Goal: Task Accomplishment & Management: Complete application form

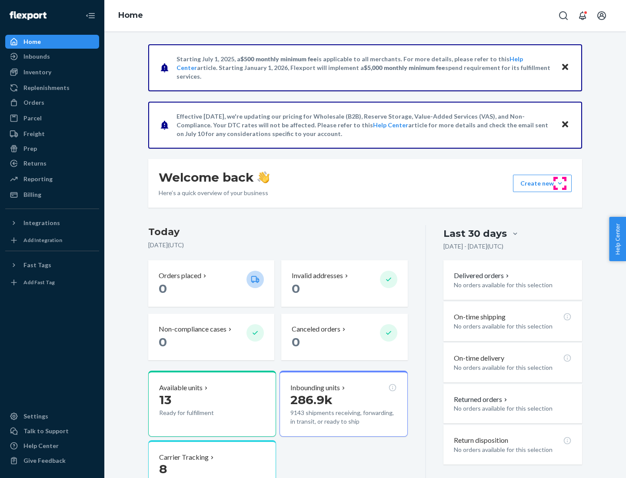
click at [560, 183] on button "Create new Create new inbound Create new order Create new product" at bounding box center [542, 183] width 59 height 17
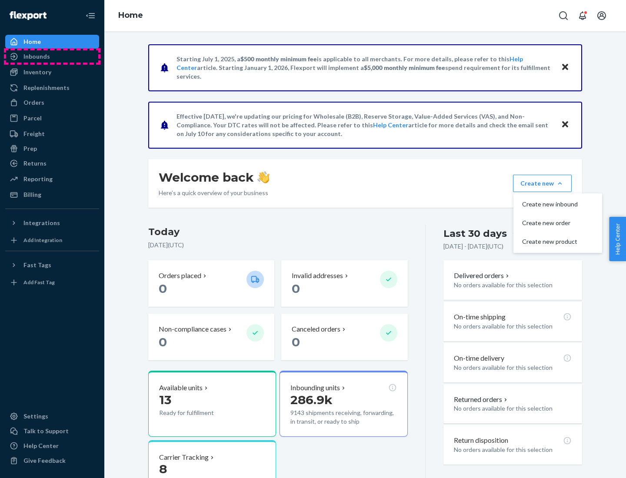
click at [52, 57] on div "Inbounds" at bounding box center [52, 56] width 92 height 12
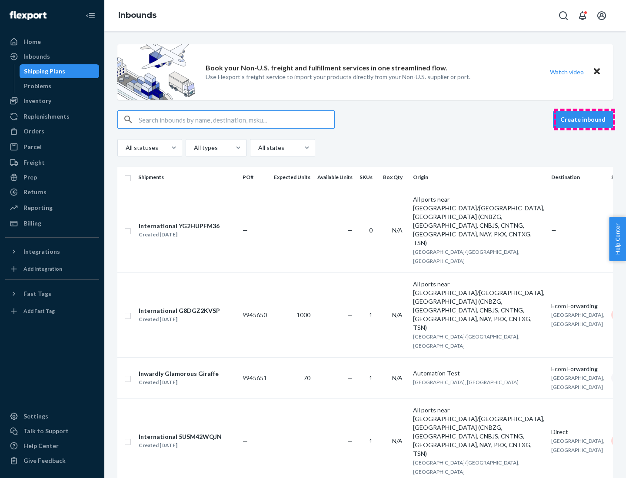
click at [584, 120] on button "Create inbound" at bounding box center [583, 119] width 60 height 17
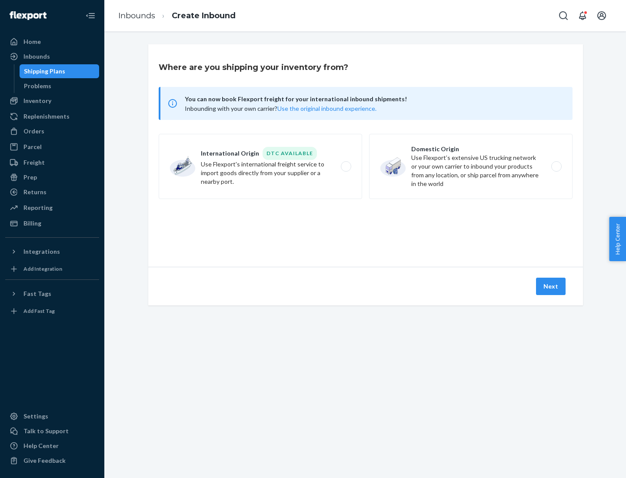
click at [471, 166] on label "Domestic Origin Use Flexport’s extensive US trucking network or your own carrie…" at bounding box center [470, 166] width 203 height 65
click at [556, 166] on input "Domestic Origin Use Flexport’s extensive US trucking network or your own carrie…" at bounding box center [559, 167] width 6 height 6
radio input "true"
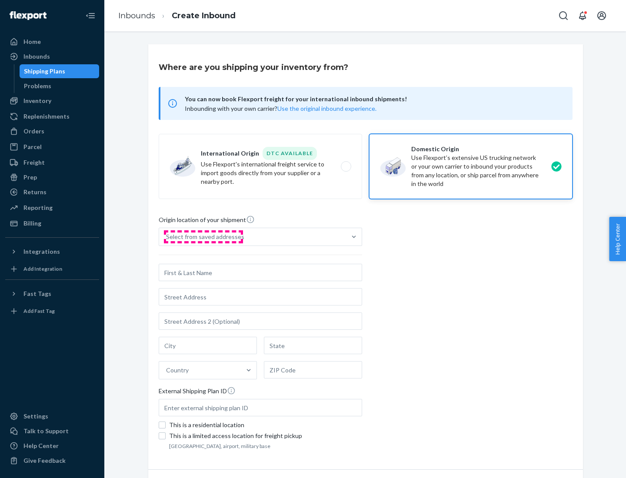
click at [203, 237] on div "Select from saved addresses" at bounding box center [205, 237] width 78 height 9
click at [167, 237] on input "Select from saved addresses" at bounding box center [166, 237] width 1 height 9
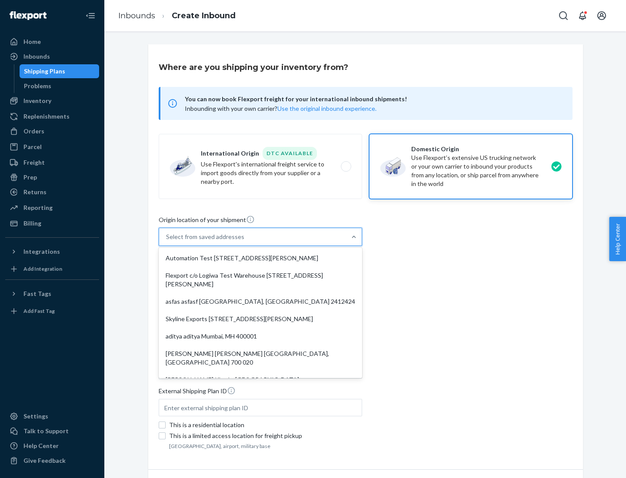
scroll to position [3, 0]
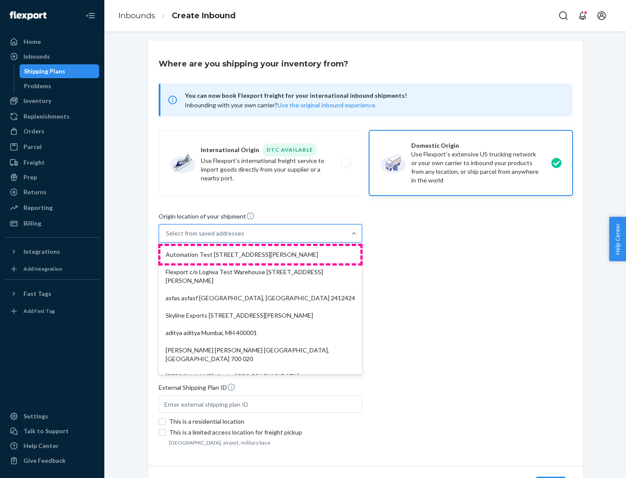
click at [260, 255] on div "Automation Test [STREET_ADDRESS][PERSON_NAME]" at bounding box center [260, 254] width 200 height 17
click at [167, 238] on input "option Automation Test [STREET_ADDRESS][PERSON_NAME]. 9 results available. Use …" at bounding box center [166, 233] width 1 height 9
type input "Automation Test"
type input "9th Floor"
type input "[GEOGRAPHIC_DATA]"
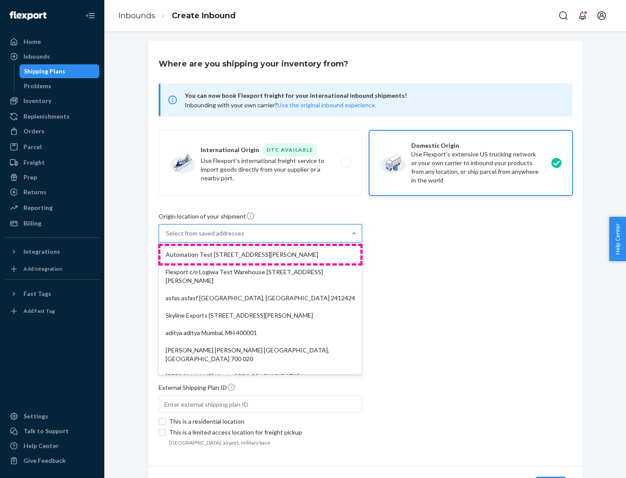
type input "CA"
type input "94104"
type input "[STREET_ADDRESS][PERSON_NAME]"
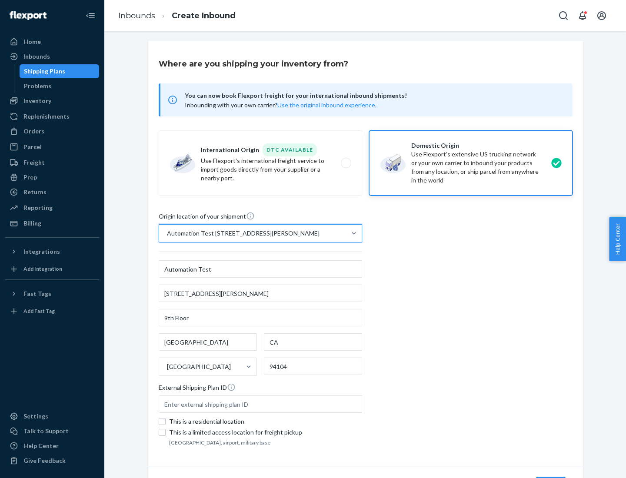
scroll to position [51, 0]
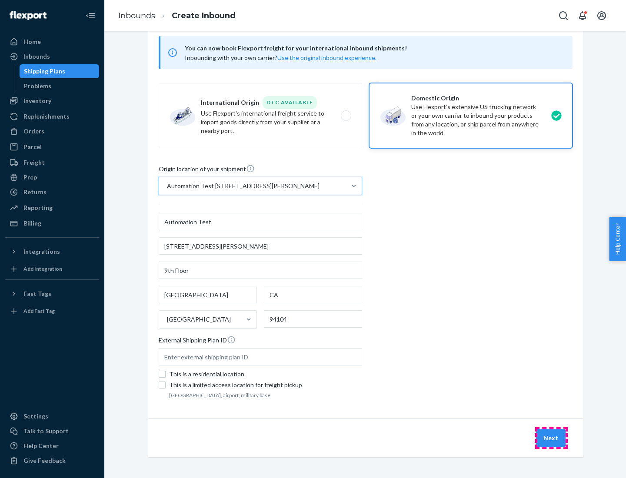
click at [551, 438] on button "Next" at bounding box center [551, 437] width 30 height 17
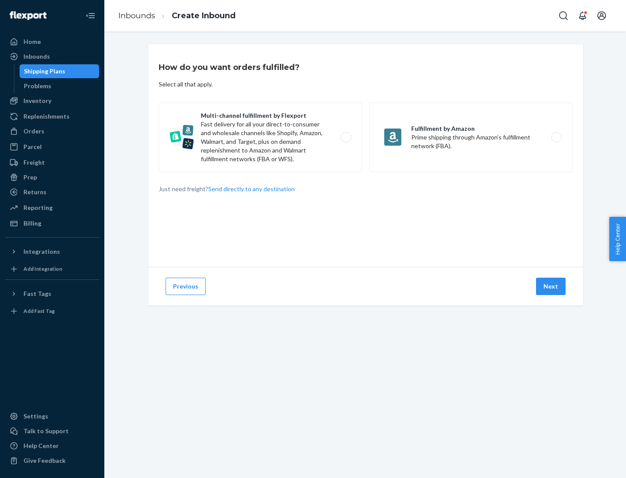
click at [260, 137] on label "Multi-channel fulfillment by Flexport Fast delivery for all your direct-to-cons…" at bounding box center [260, 138] width 203 height 70
click at [346, 137] on input "Multi-channel fulfillment by Flexport Fast delivery for all your direct-to-cons…" at bounding box center [349, 138] width 6 height 6
radio input "true"
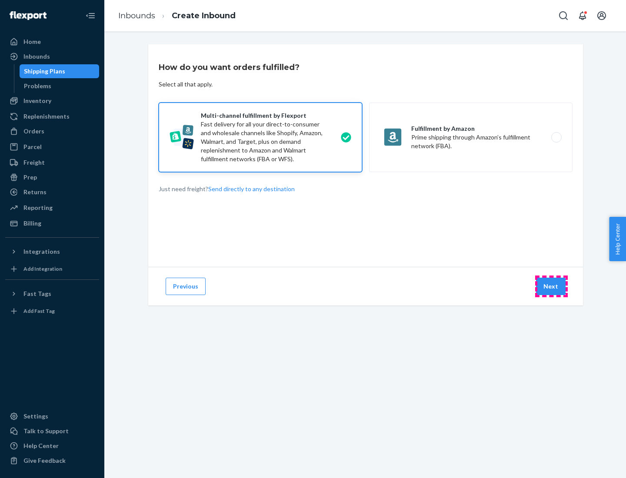
click at [551, 286] on button "Next" at bounding box center [551, 286] width 30 height 17
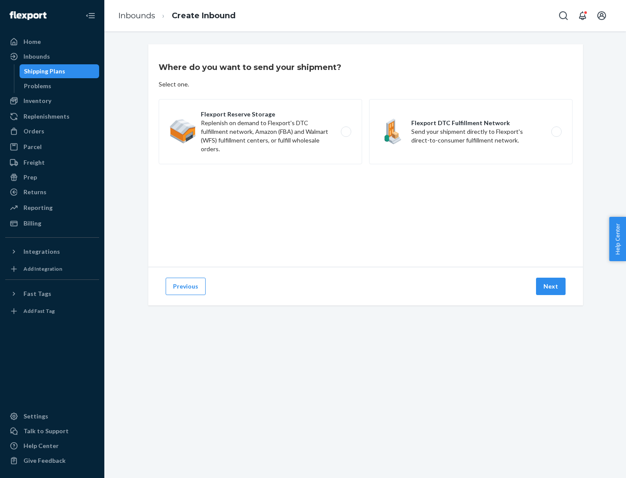
click at [471, 132] on label "Flexport DTC Fulfillment Network Send your shipment directly to Flexport's dire…" at bounding box center [470, 131] width 203 height 65
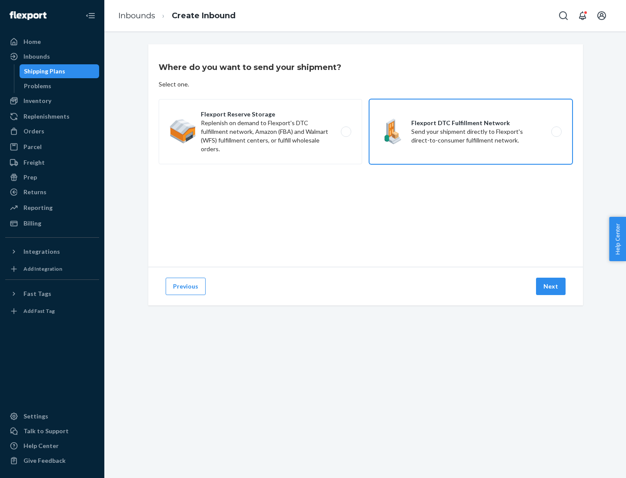
click at [556, 132] on input "Flexport DTC Fulfillment Network Send your shipment directly to Flexport's dire…" at bounding box center [559, 132] width 6 height 6
radio input "true"
click at [551, 286] on button "Next" at bounding box center [551, 286] width 30 height 17
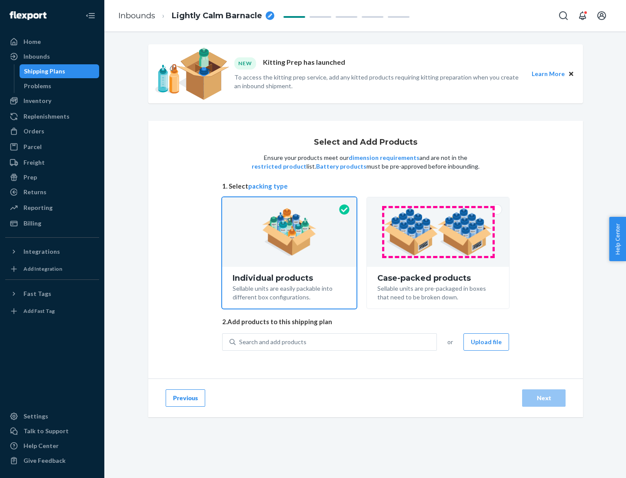
click at [438, 232] on img at bounding box center [438, 232] width 108 height 48
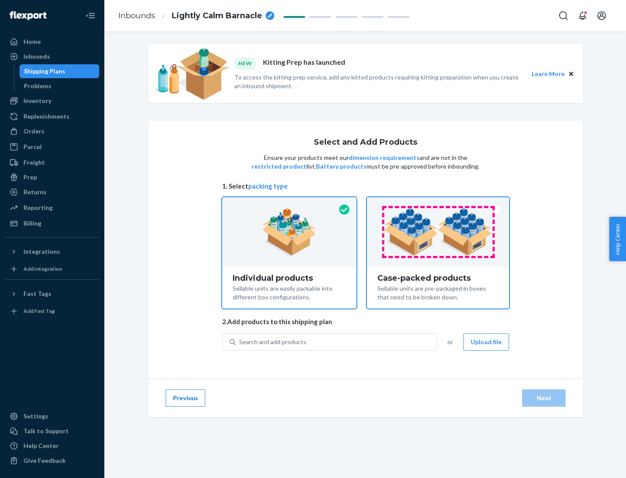
click at [438, 203] on input "Case-packed products Sellable units are pre-packaged in boxes that need to be b…" at bounding box center [438, 200] width 6 height 6
radio input "true"
radio input "false"
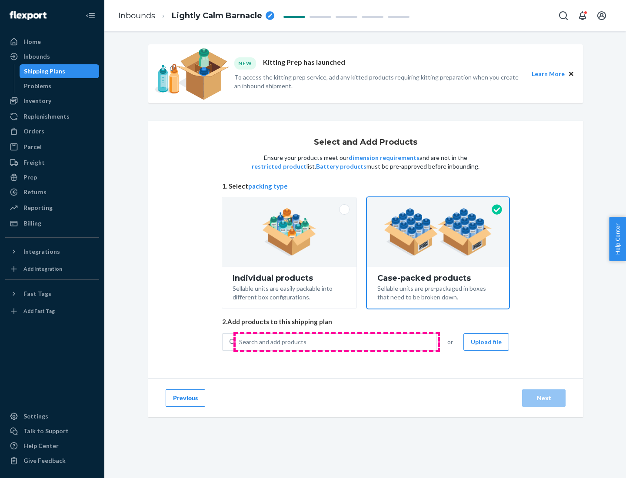
click at [336, 342] on div "Search and add products" at bounding box center [336, 342] width 201 height 16
click at [240, 342] on input "Search and add products" at bounding box center [239, 342] width 1 height 9
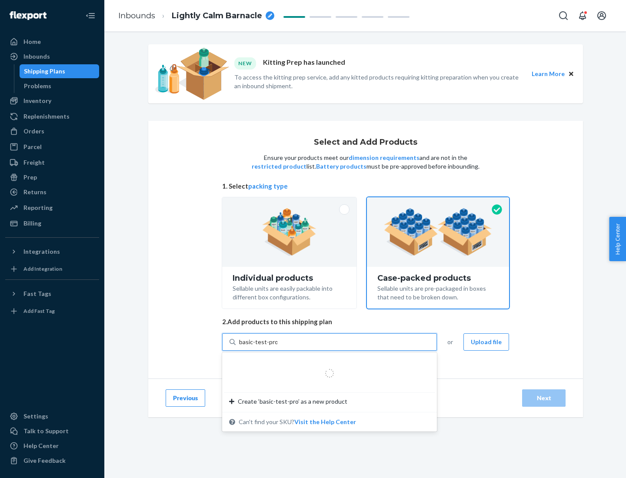
type input "basic-test-product-1"
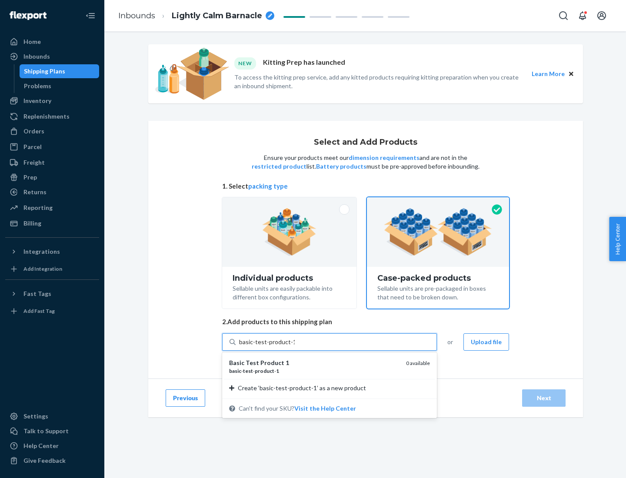
click at [314, 371] on div "basic - test - product - 1" at bounding box center [314, 370] width 170 height 7
click at [295, 346] on input "basic-test-product-1" at bounding box center [267, 342] width 56 height 9
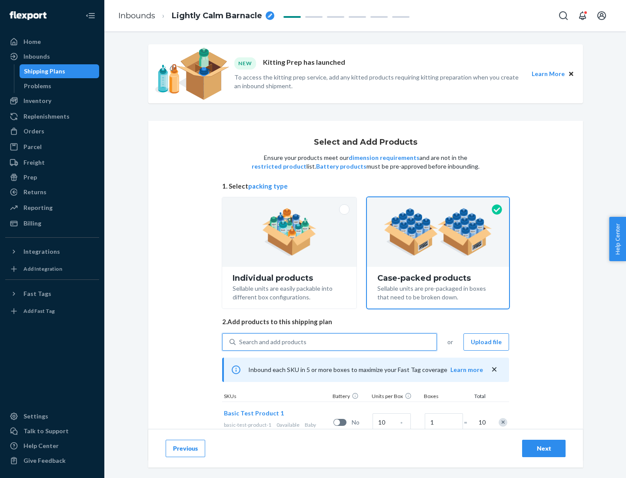
scroll to position [31, 0]
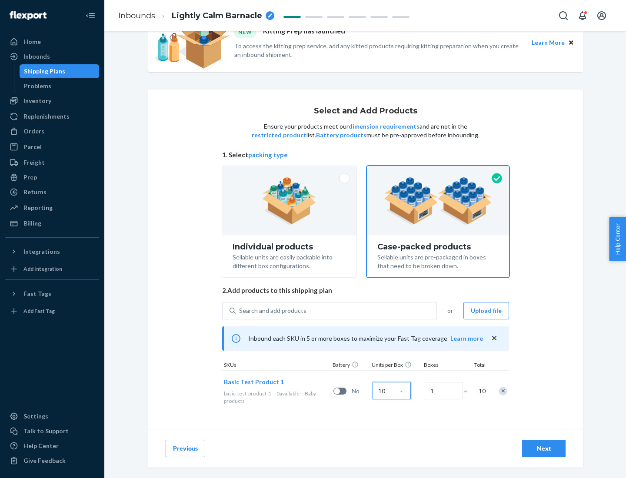
type input "10"
type input "7"
click at [544, 449] on div "Next" at bounding box center [543, 448] width 29 height 9
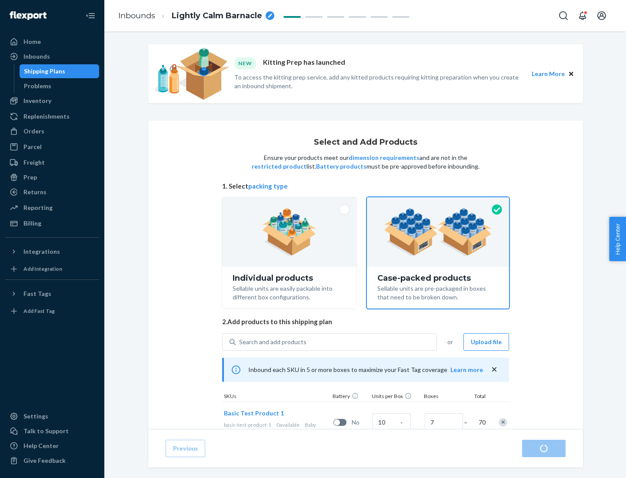
radio input "true"
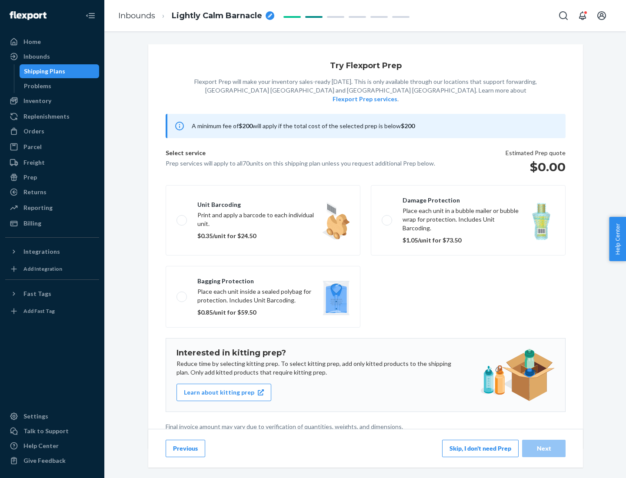
scroll to position [2, 0]
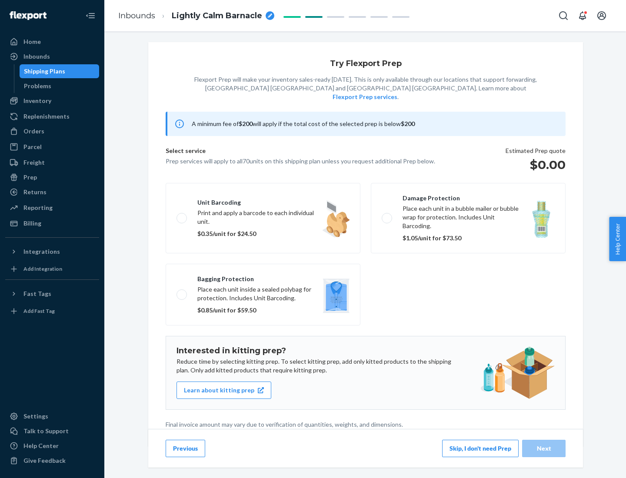
click at [263, 277] on label "Bagging protection Place each unit inside a sealed polybag for protection. Incl…" at bounding box center [263, 295] width 195 height 62
click at [182, 292] on input "Bagging protection Place each unit inside a sealed polybag for protection. Incl…" at bounding box center [179, 295] width 6 height 6
checkbox input "true"
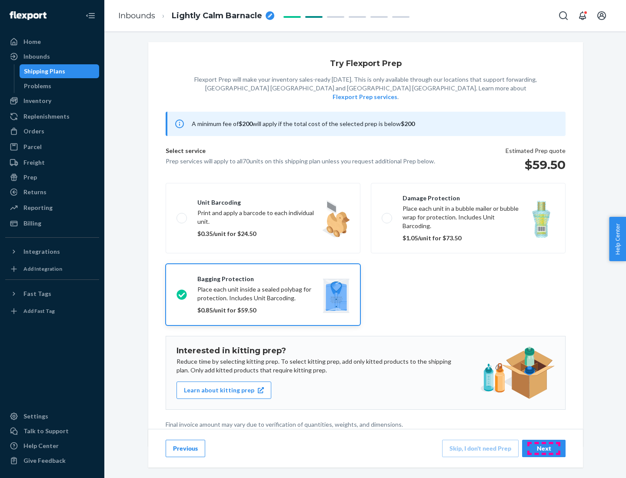
click at [544, 448] on div "Next" at bounding box center [543, 448] width 29 height 9
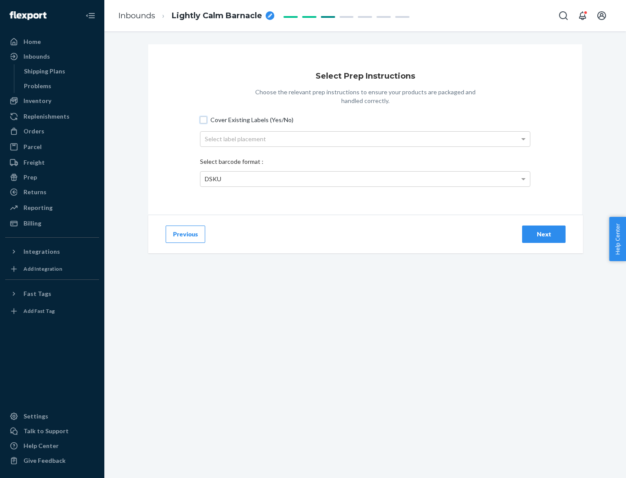
click at [203, 120] on input "Cover Existing Labels (Yes/No)" at bounding box center [203, 120] width 7 height 7
checkbox input "true"
click at [365, 139] on div "Select label placement" at bounding box center [365, 139] width 330 height 15
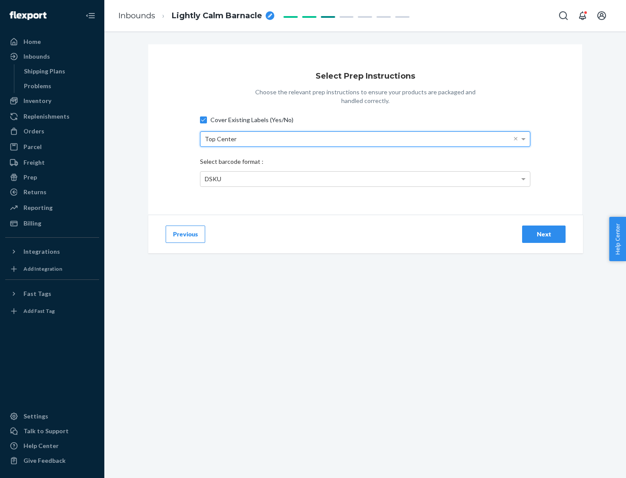
click at [365, 179] on div "DSKU" at bounding box center [365, 179] width 330 height 15
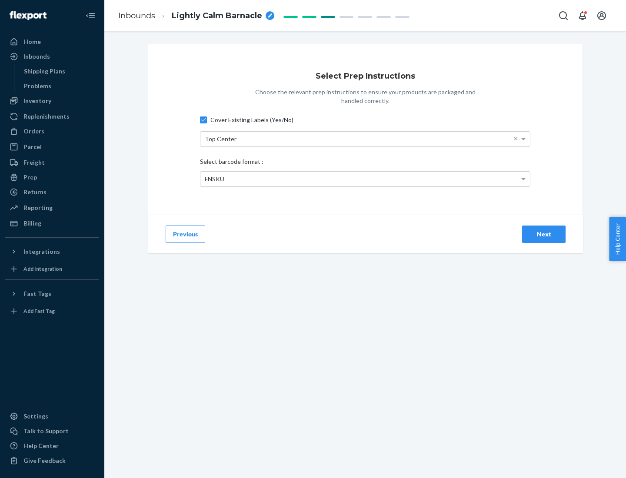
click at [544, 234] on div "Next" at bounding box center [543, 234] width 29 height 9
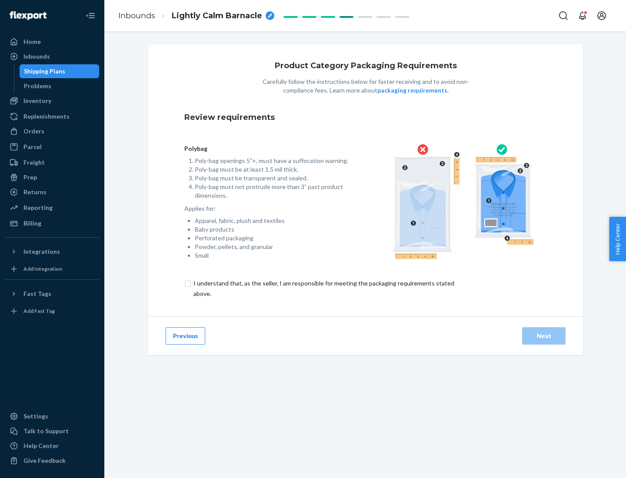
click at [323, 288] on input "checkbox" at bounding box center [328, 288] width 289 height 21
checkbox input "true"
click at [544, 336] on div "Next" at bounding box center [543, 336] width 29 height 9
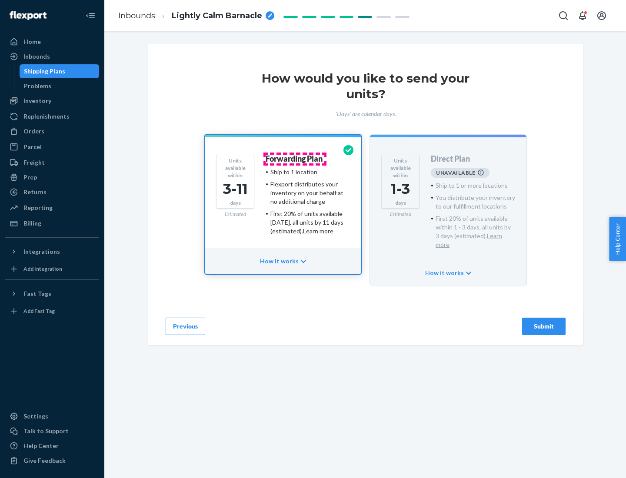
click at [295, 159] on h4 "Forwarding Plan" at bounding box center [294, 159] width 57 height 9
click at [544, 322] on div "Submit" at bounding box center [543, 326] width 29 height 9
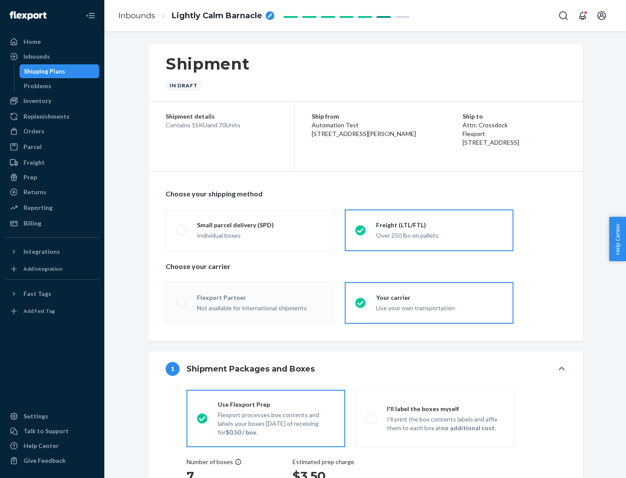
radio input "true"
radio input "false"
radio input "true"
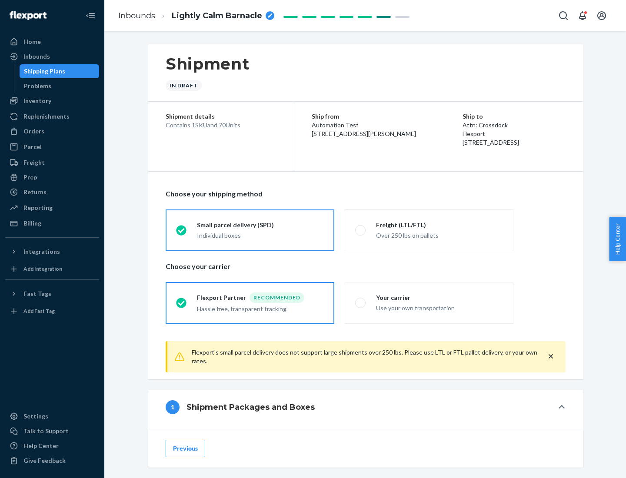
click at [260, 234] on div "Individual boxes" at bounding box center [260, 235] width 127 height 9
click at [182, 233] on input "Small parcel delivery (SPD) Individual boxes" at bounding box center [179, 230] width 6 height 6
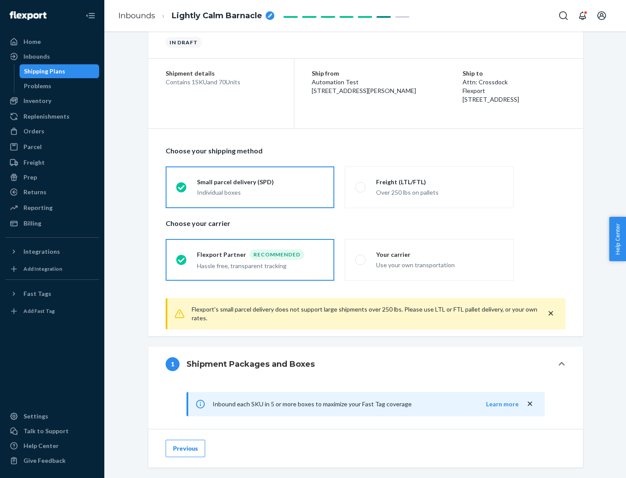
click at [439, 254] on div "Your carrier" at bounding box center [439, 254] width 127 height 9
click at [361, 257] on input "Your carrier Use your own transportation" at bounding box center [358, 260] width 6 height 6
radio input "true"
radio input "false"
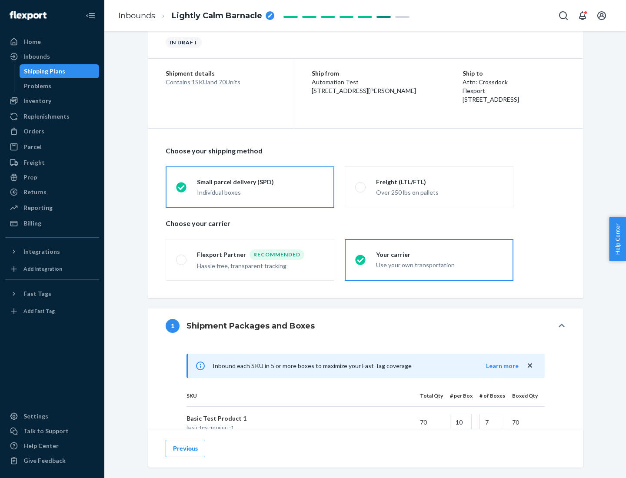
scroll to position [211, 0]
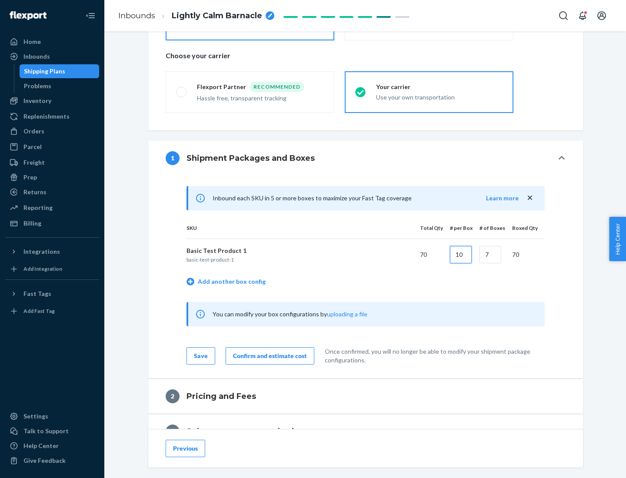
type input "10"
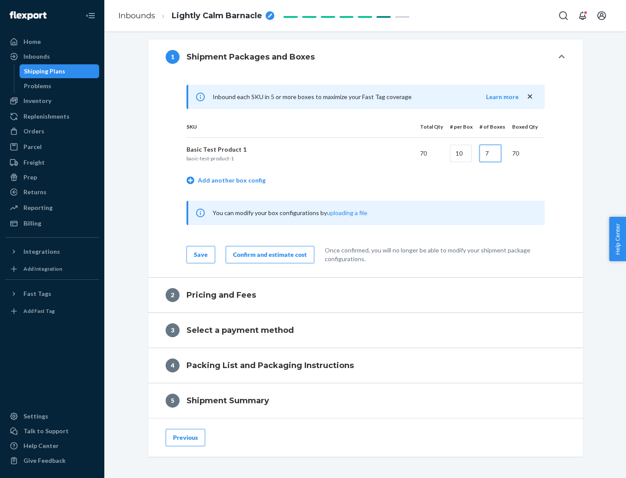
type input "7"
click at [268, 254] on div "Confirm and estimate cost" at bounding box center [270, 254] width 74 height 9
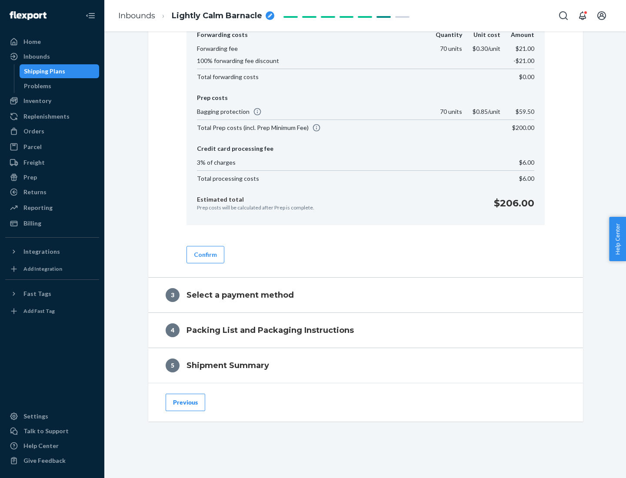
click at [205, 254] on button "Confirm" at bounding box center [205, 254] width 38 height 17
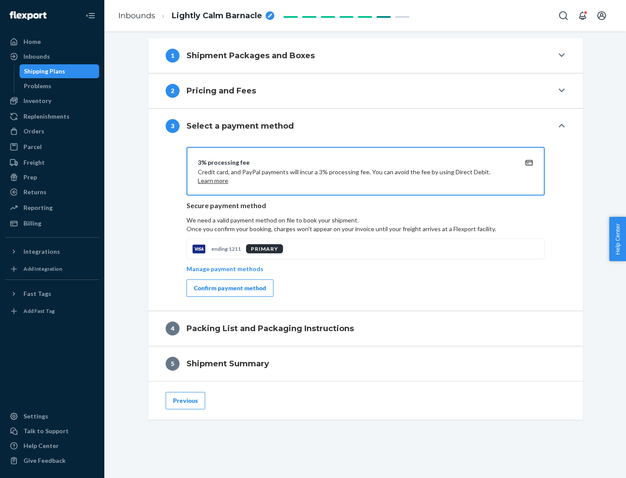
scroll to position [313, 0]
click at [229, 288] on div "Confirm payment method" at bounding box center [230, 288] width 72 height 9
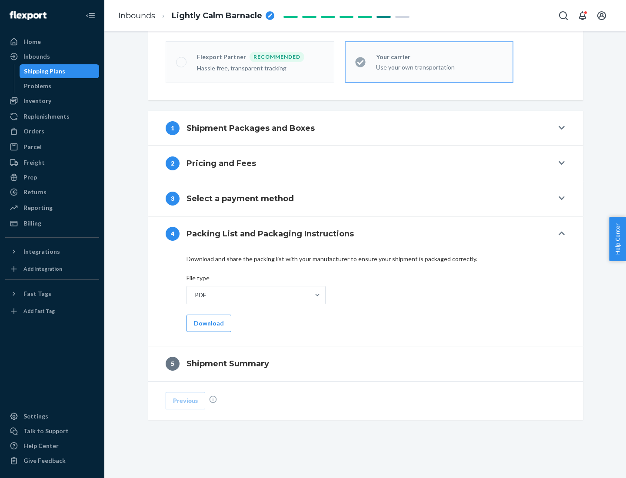
scroll to position [241, 0]
